Goal: Task Accomplishment & Management: Complete application form

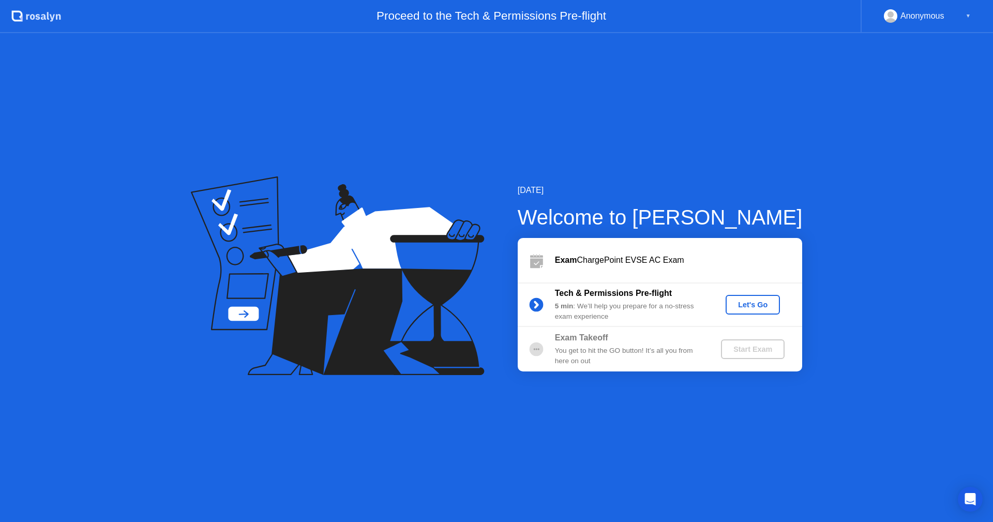
click at [759, 304] on div "Let's Go" at bounding box center [753, 305] width 46 height 8
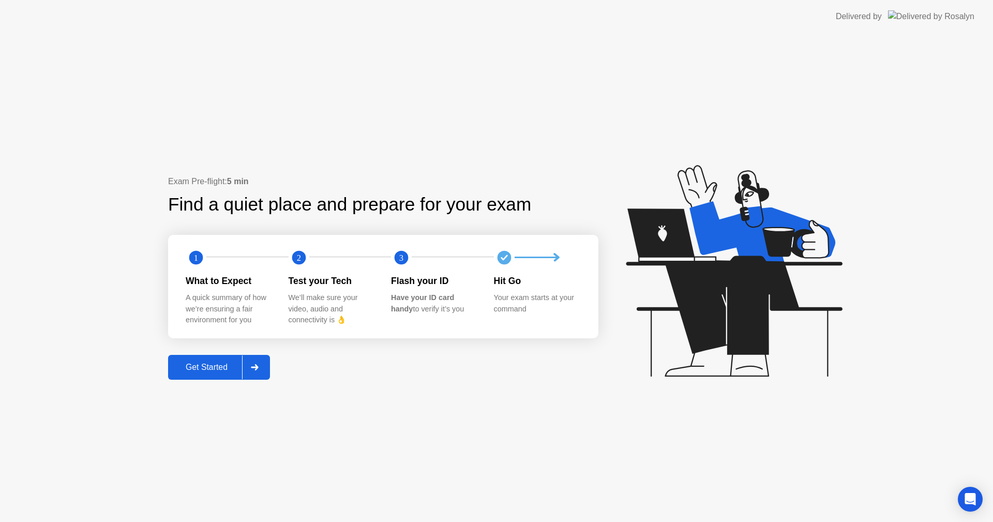
click at [70, 156] on div "Exam Pre-flight: 5 min Find a quiet place and prepare for your exam 1 2 3 What …" at bounding box center [496, 277] width 993 height 489
click at [199, 360] on button "Get Started" at bounding box center [219, 367] width 102 height 25
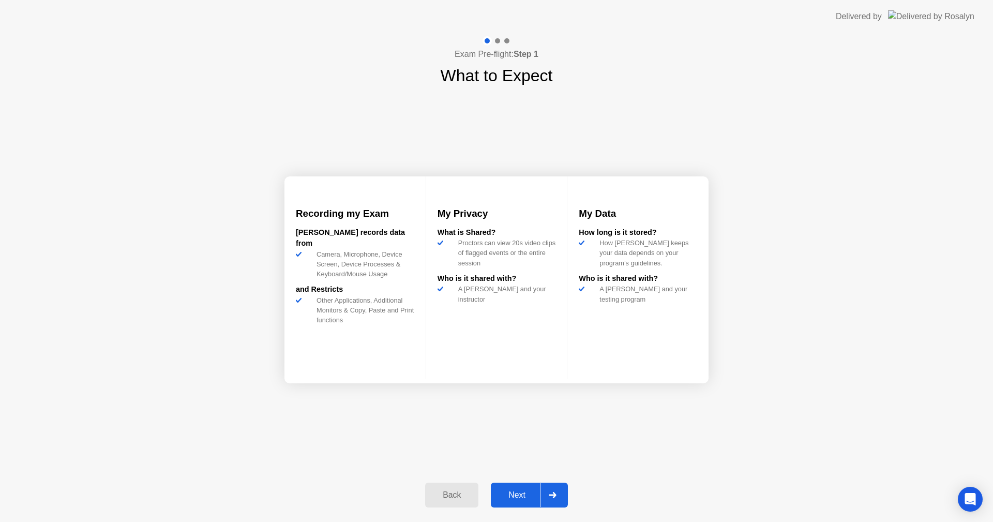
click at [514, 495] on div "Next" at bounding box center [517, 494] width 46 height 9
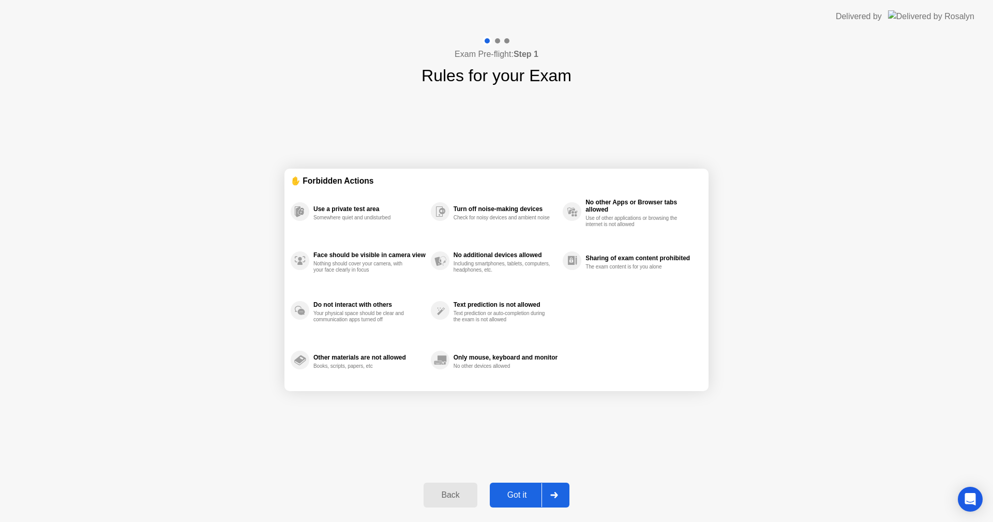
drag, startPoint x: 524, startPoint y: 496, endPoint x: 518, endPoint y: 494, distance: 5.6
click at [518, 494] on div "Got it" at bounding box center [517, 494] width 49 height 9
select select "**********"
select select "*******"
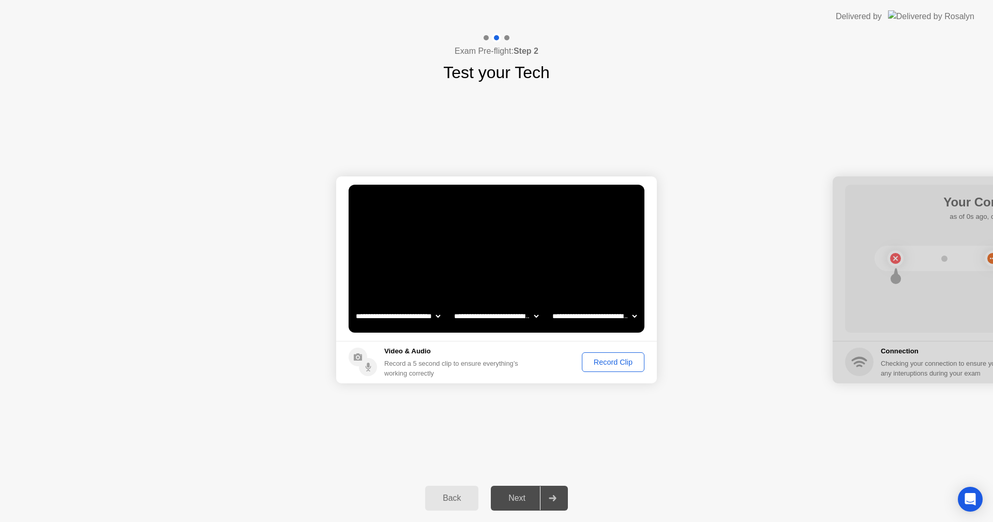
click at [633, 358] on div "Record Clip" at bounding box center [613, 362] width 55 height 8
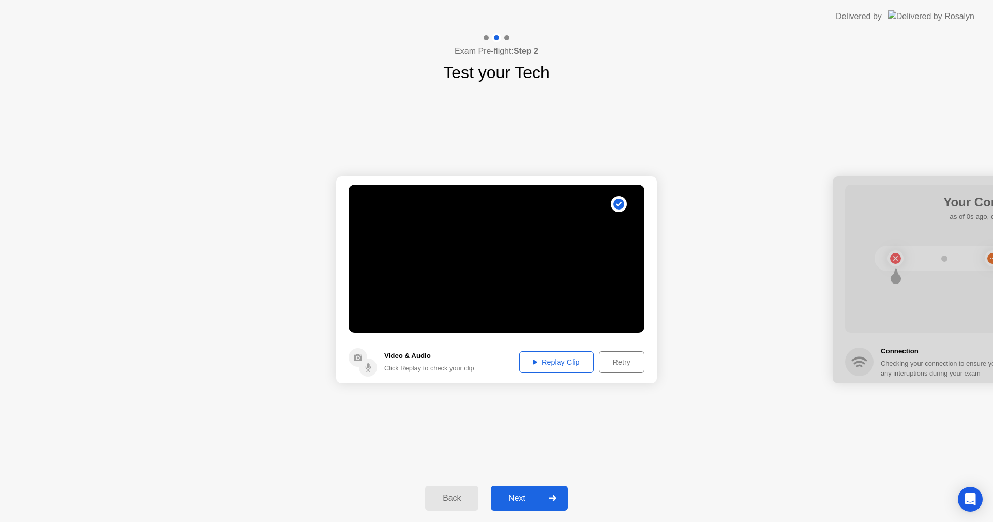
click at [555, 366] on div "Replay Clip" at bounding box center [556, 362] width 67 height 8
click at [517, 497] on div "Next" at bounding box center [517, 498] width 46 height 9
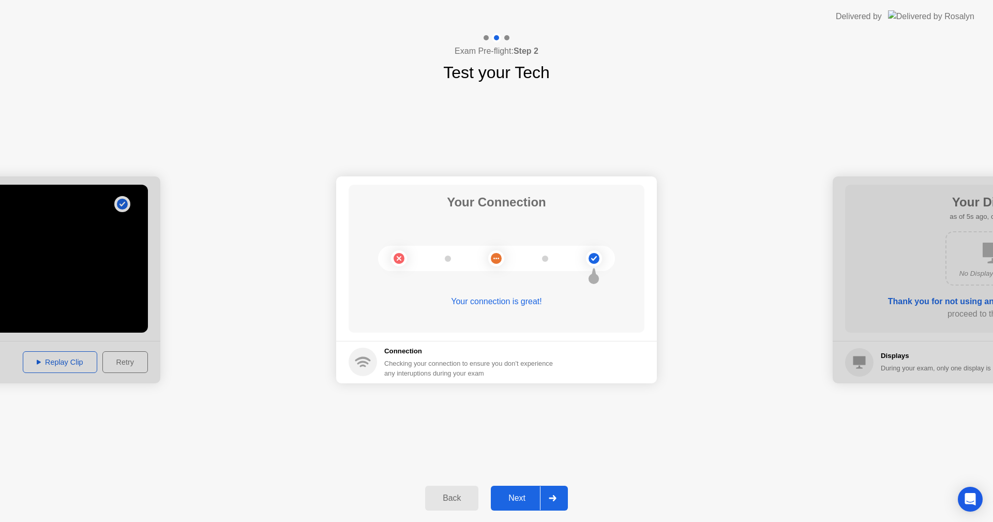
click at [516, 495] on div "Next" at bounding box center [517, 498] width 46 height 9
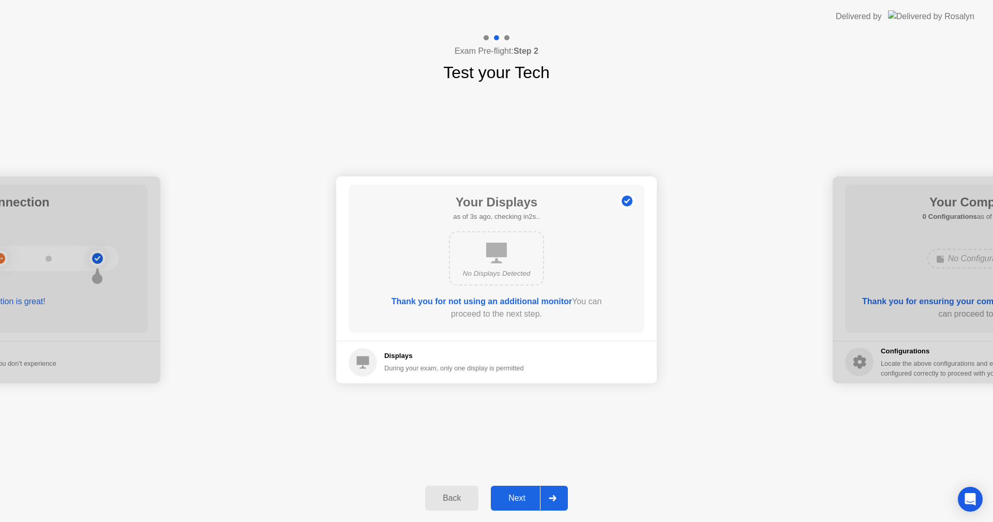
click at [519, 500] on div "Next" at bounding box center [517, 498] width 46 height 9
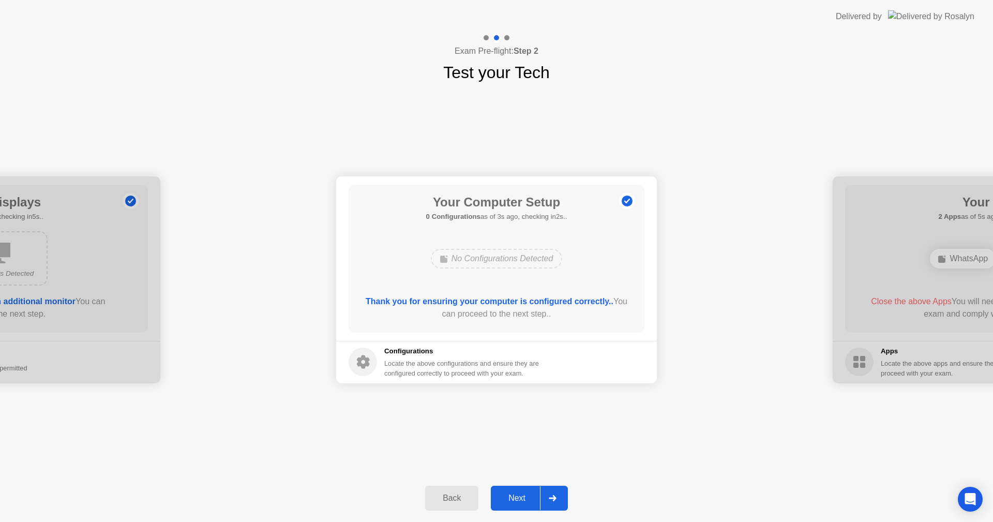
click at [510, 495] on div "Next" at bounding box center [517, 498] width 46 height 9
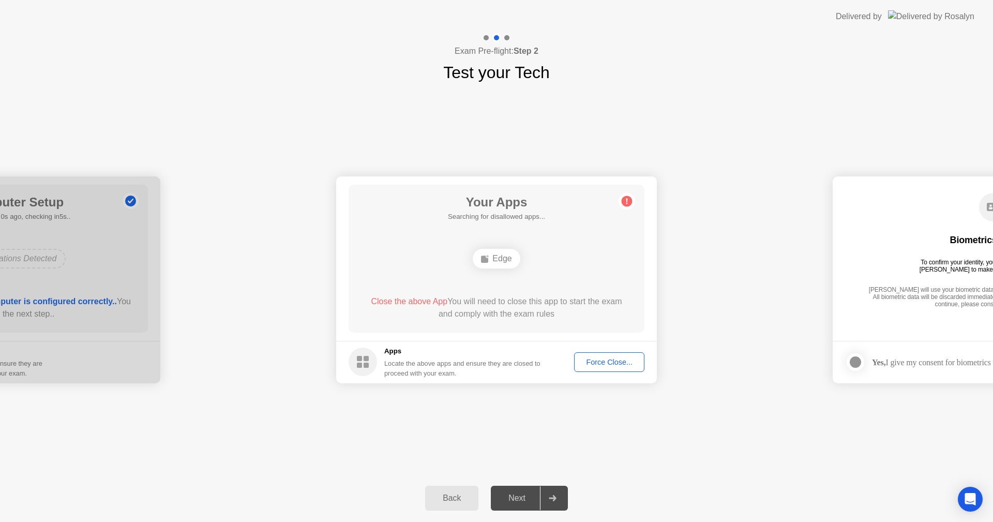
click at [501, 260] on div "Edge" at bounding box center [496, 259] width 47 height 20
click at [613, 359] on div "Force Close..." at bounding box center [609, 362] width 63 height 8
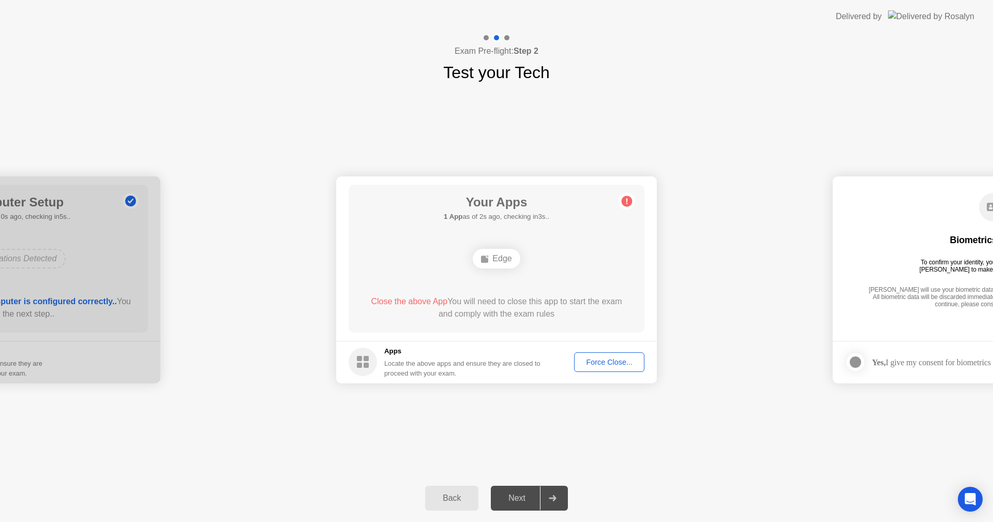
click at [523, 502] on div "Next" at bounding box center [517, 498] width 46 height 9
click at [515, 502] on div "Next" at bounding box center [517, 498] width 46 height 9
click at [629, 202] on circle at bounding box center [627, 201] width 11 height 11
click at [616, 368] on button "Force Close..." at bounding box center [609, 362] width 70 height 20
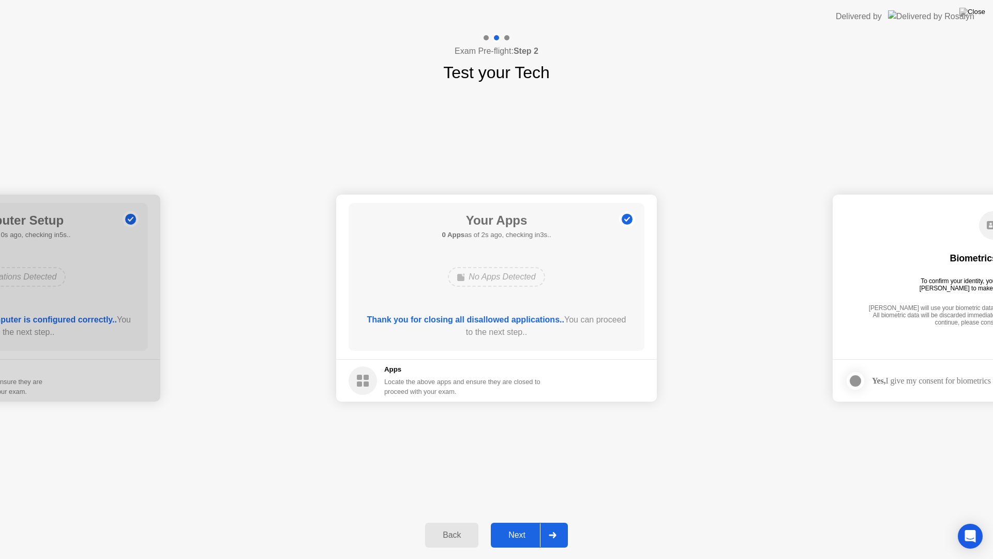
click at [511, 522] on div "Next" at bounding box center [517, 534] width 46 height 9
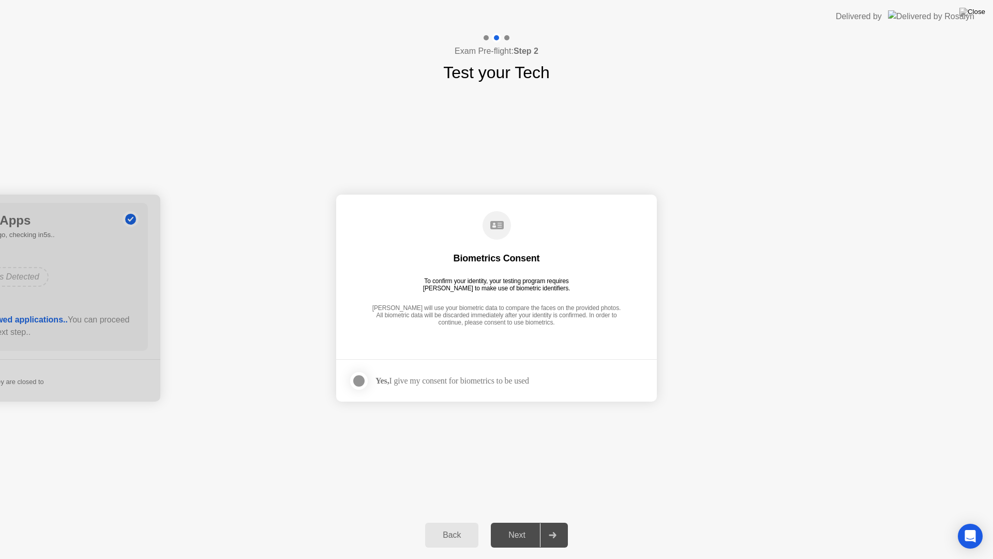
click at [511, 522] on div "Next" at bounding box center [517, 534] width 46 height 9
click at [359, 382] on div at bounding box center [359, 381] width 12 height 12
click at [508, 522] on div "Next" at bounding box center [517, 534] width 46 height 9
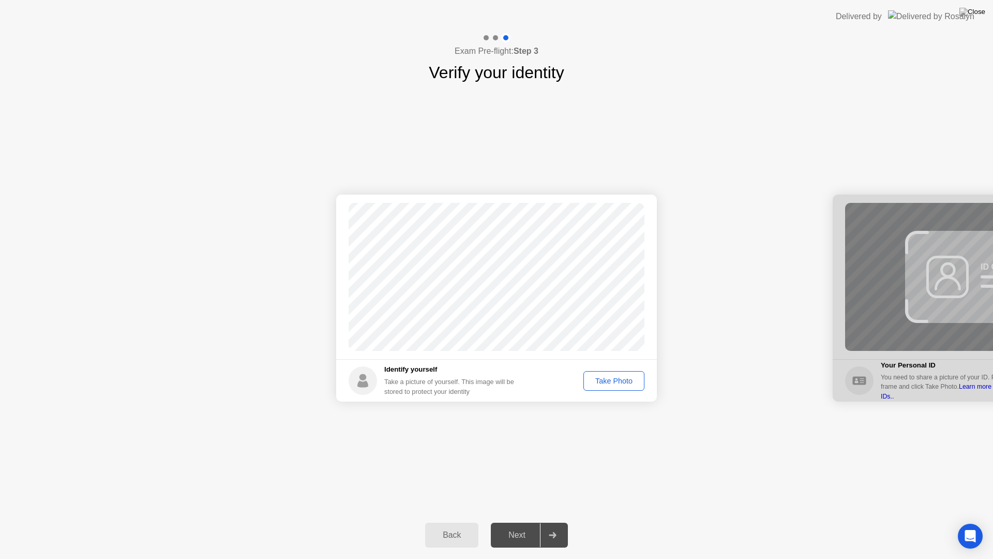
click at [611, 379] on div "Take Photo" at bounding box center [614, 381] width 54 height 8
click at [619, 379] on div "Retake" at bounding box center [621, 381] width 40 height 8
click at [516, 522] on div "Next" at bounding box center [517, 534] width 46 height 9
click at [607, 383] on div "Take Photo" at bounding box center [614, 381] width 54 height 8
click at [529, 522] on button "Next" at bounding box center [529, 535] width 77 height 25
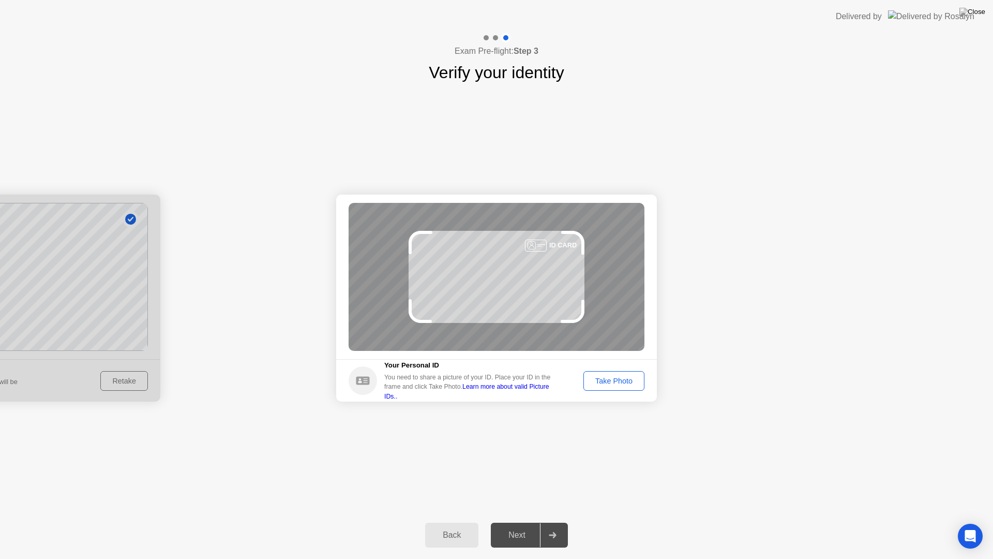
click at [618, 377] on div "Take Photo" at bounding box center [614, 381] width 54 height 8
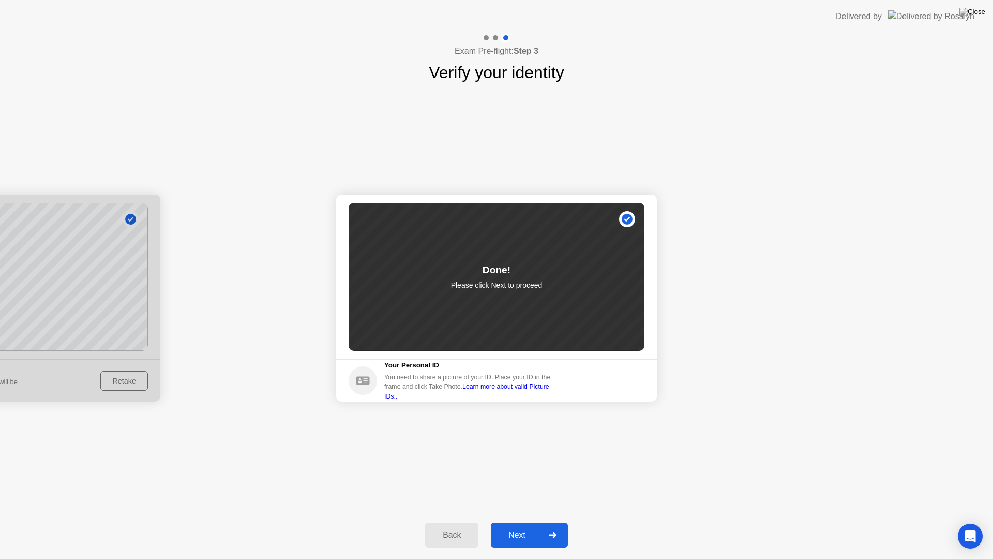
click at [526, 522] on div "Next" at bounding box center [517, 534] width 46 height 9
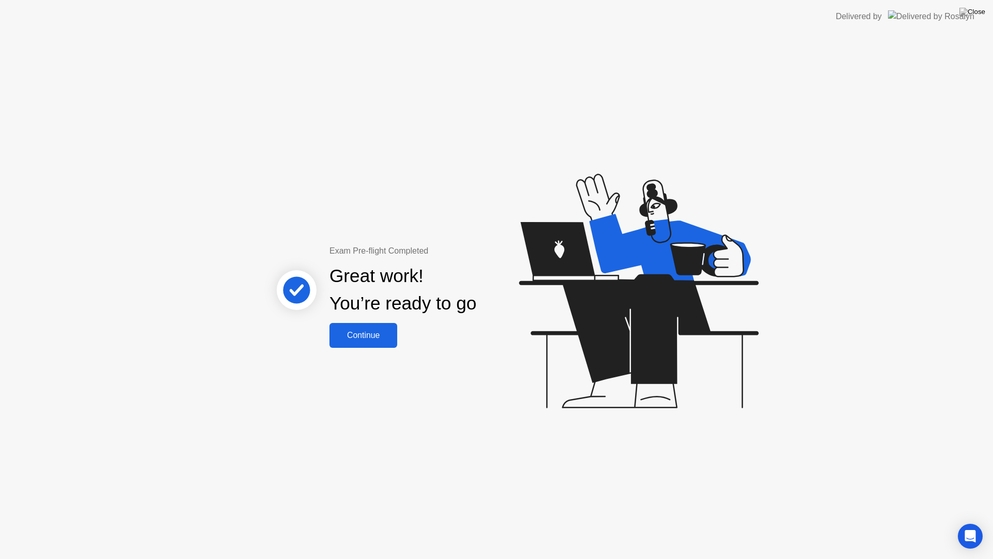
click at [359, 339] on div "Continue" at bounding box center [364, 335] width 62 height 9
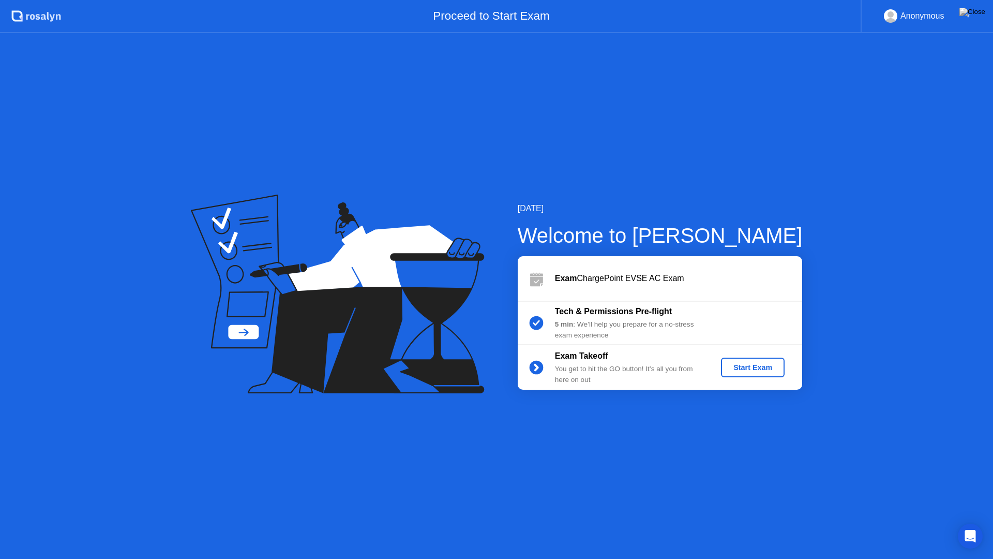
click at [742, 366] on div "Start Exam" at bounding box center [752, 367] width 55 height 8
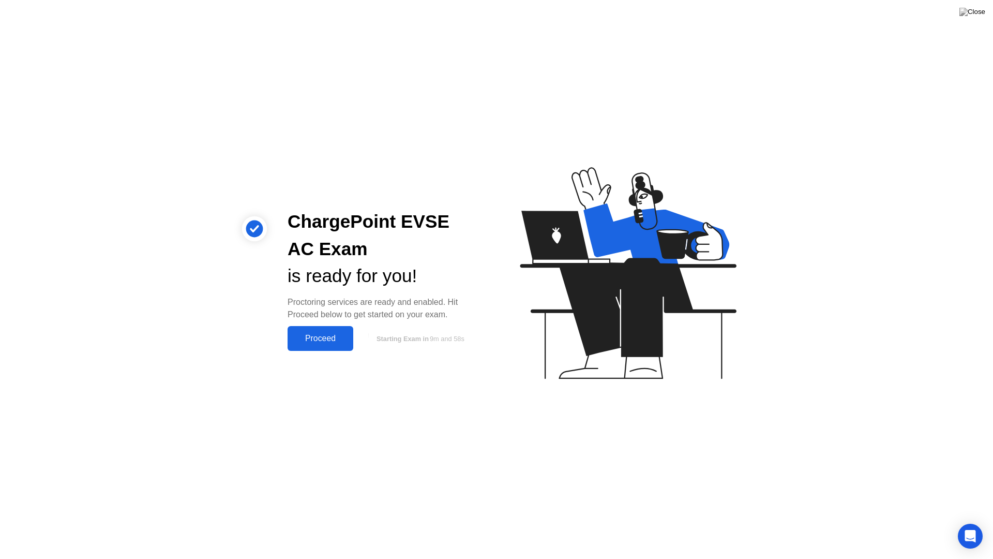
click at [331, 343] on div "Proceed" at bounding box center [321, 338] width 60 height 9
